Goal: Navigation & Orientation: Understand site structure

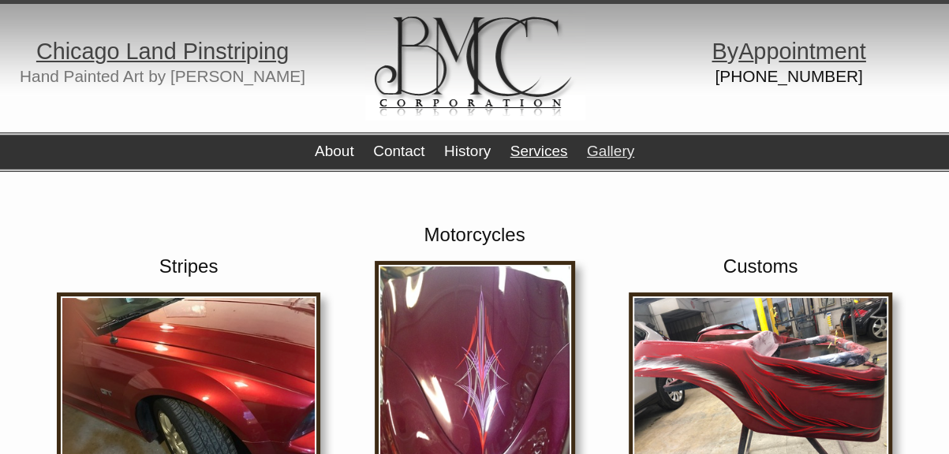
click at [537, 147] on link "Services" at bounding box center [539, 151] width 58 height 17
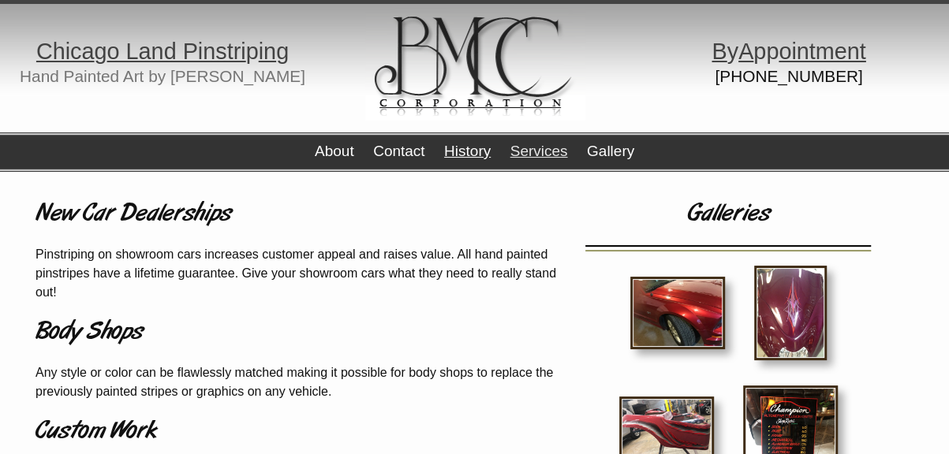
click at [486, 153] on link "History" at bounding box center [467, 151] width 47 height 17
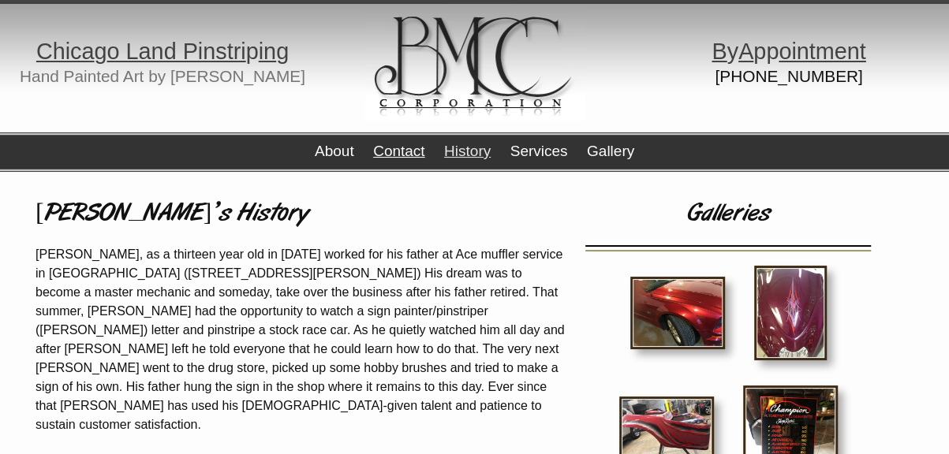
click at [403, 155] on link "Contact" at bounding box center [398, 151] width 51 height 17
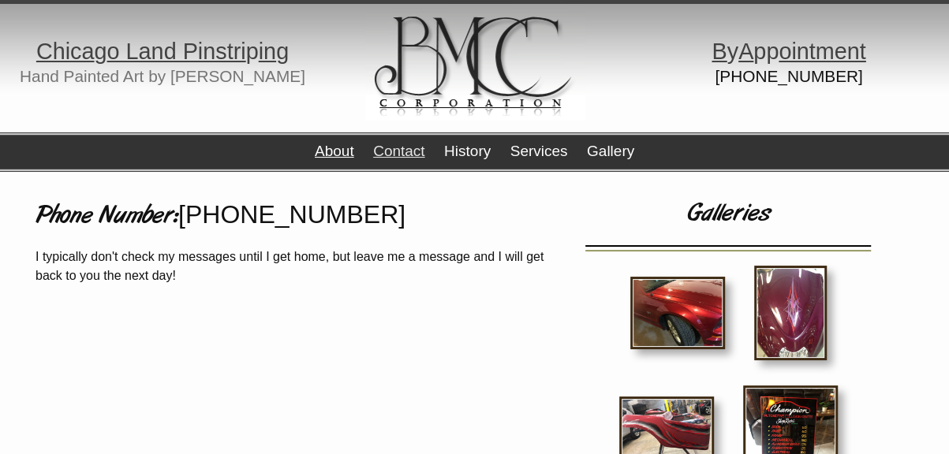
click at [331, 148] on link "About" at bounding box center [334, 151] width 39 height 17
